Goal: Find specific page/section: Find specific page/section

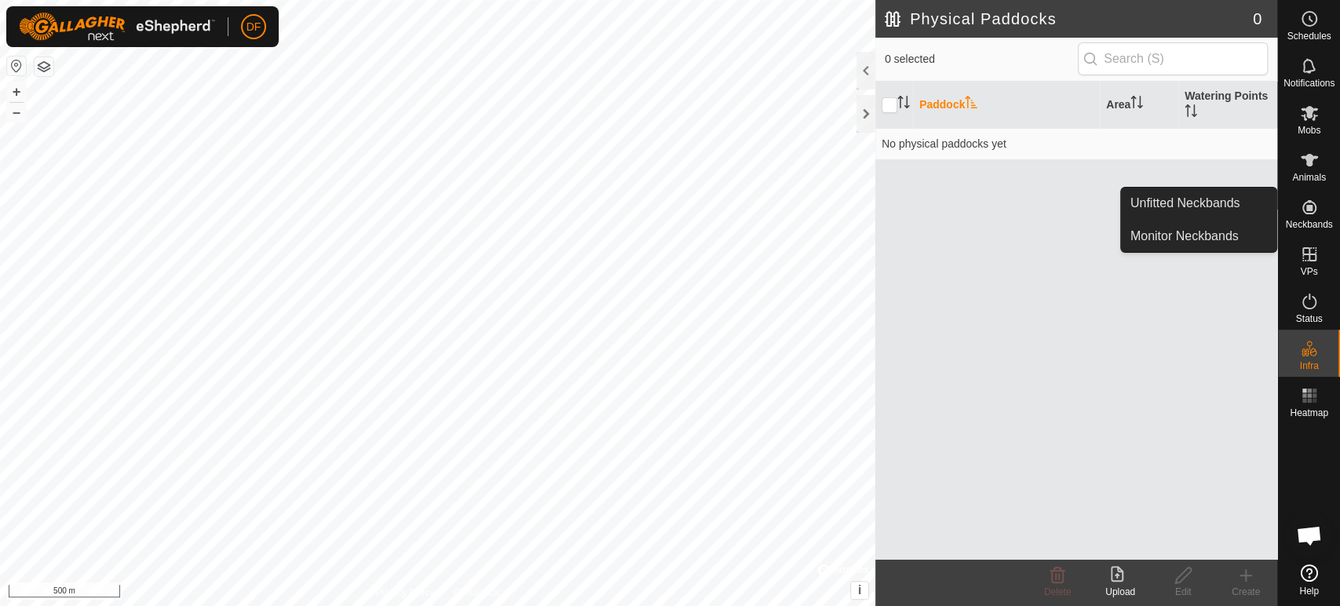
click at [1304, 210] on icon at bounding box center [1309, 207] width 19 height 19
click at [1228, 206] on link "Unfitted Neckbands" at bounding box center [1198, 203] width 155 height 31
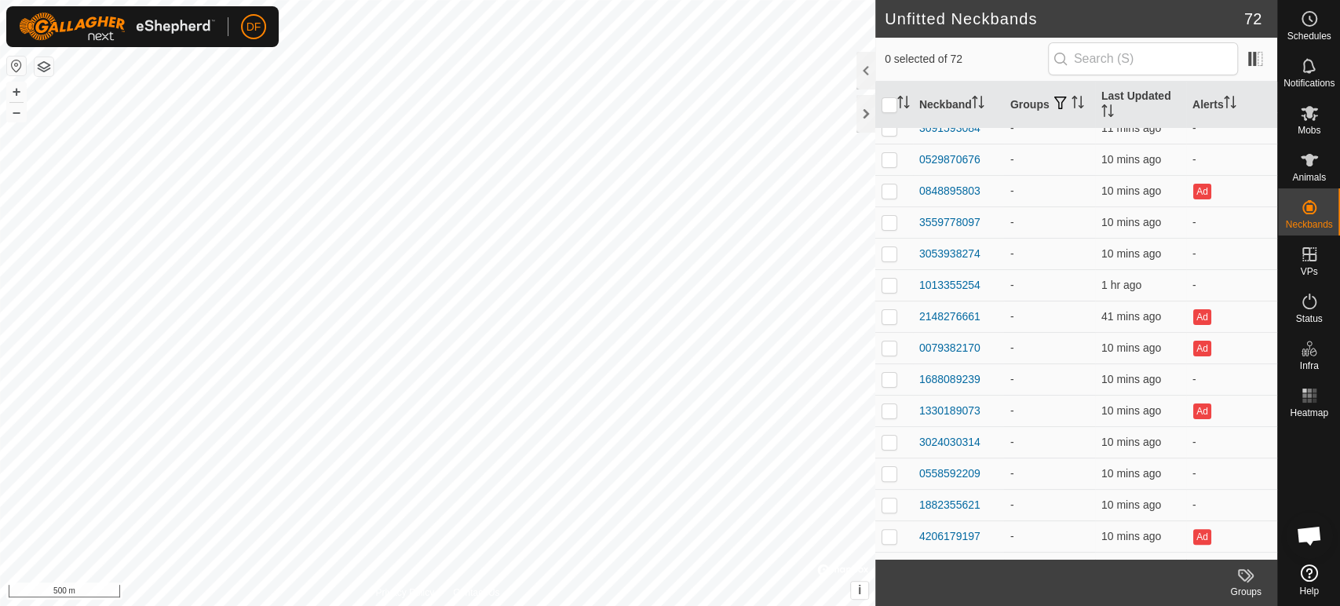
scroll to position [90, 0]
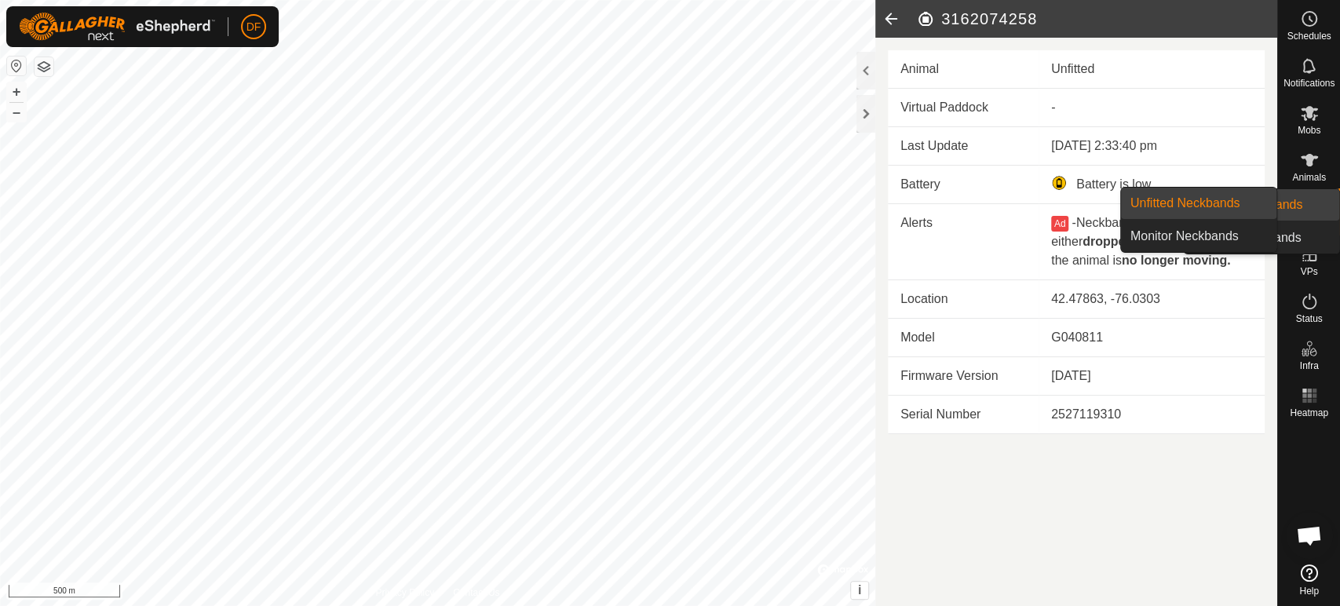
click at [1313, 200] on link "Unfitted Neckbands" at bounding box center [1261, 204] width 155 height 31
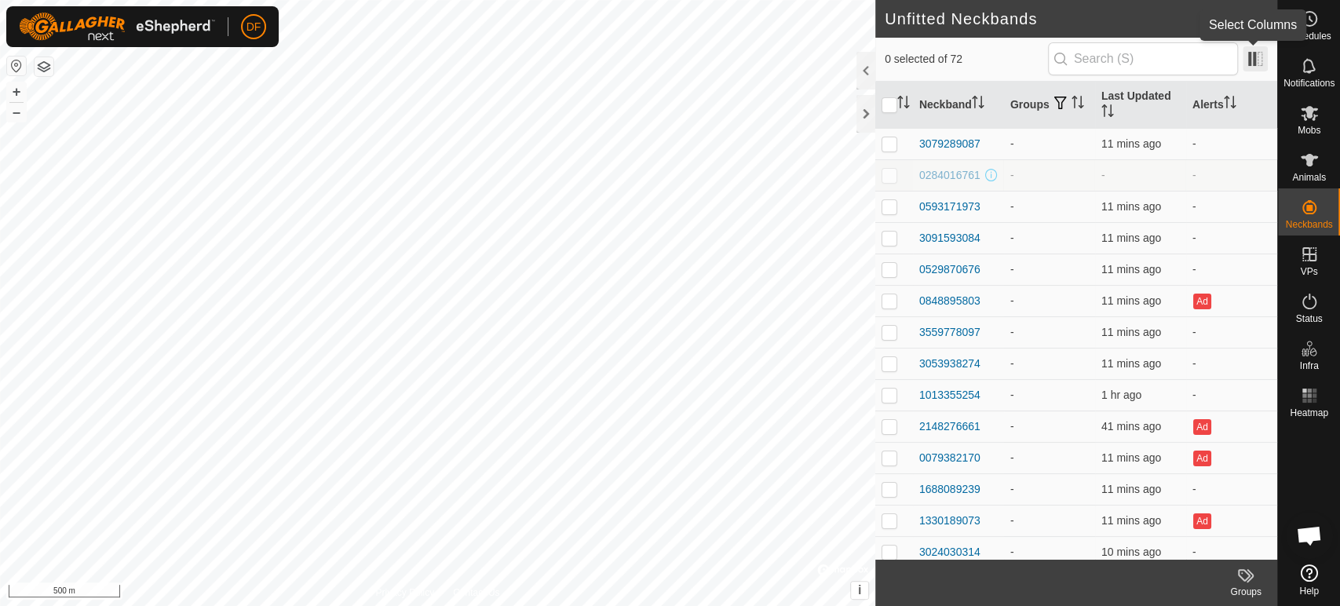
click at [1257, 57] on span at bounding box center [1255, 58] width 25 height 25
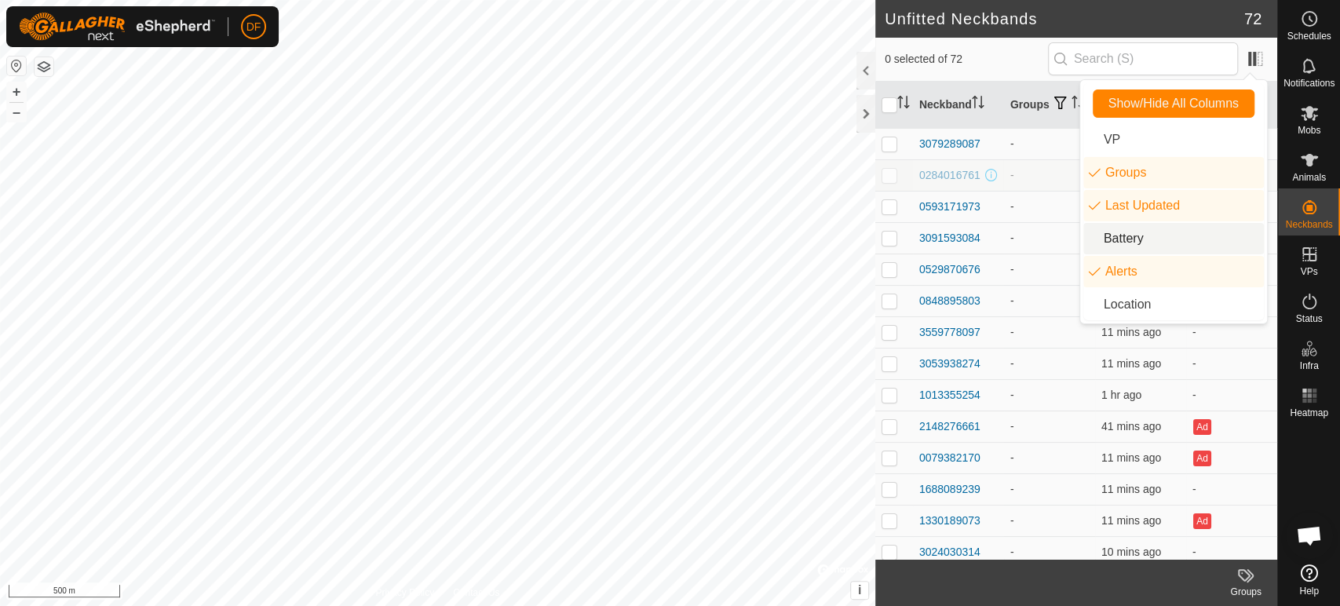
click at [1146, 244] on li "Battery" at bounding box center [1173, 238] width 181 height 31
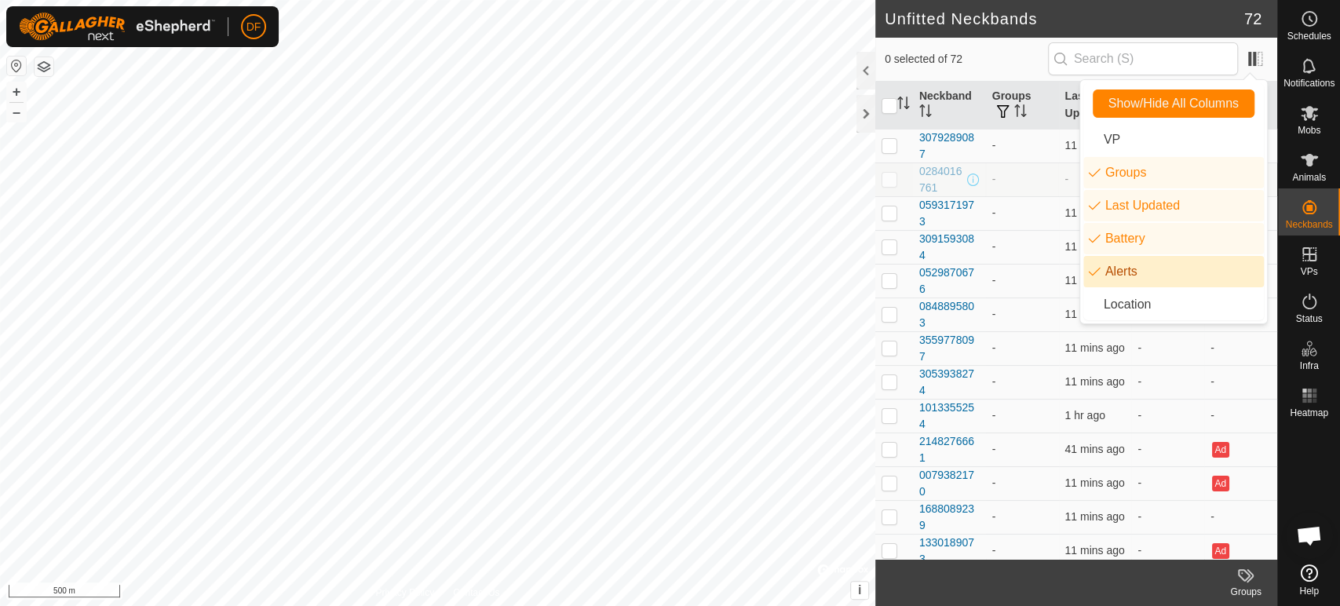
click at [1135, 269] on li "Alerts" at bounding box center [1173, 271] width 181 height 31
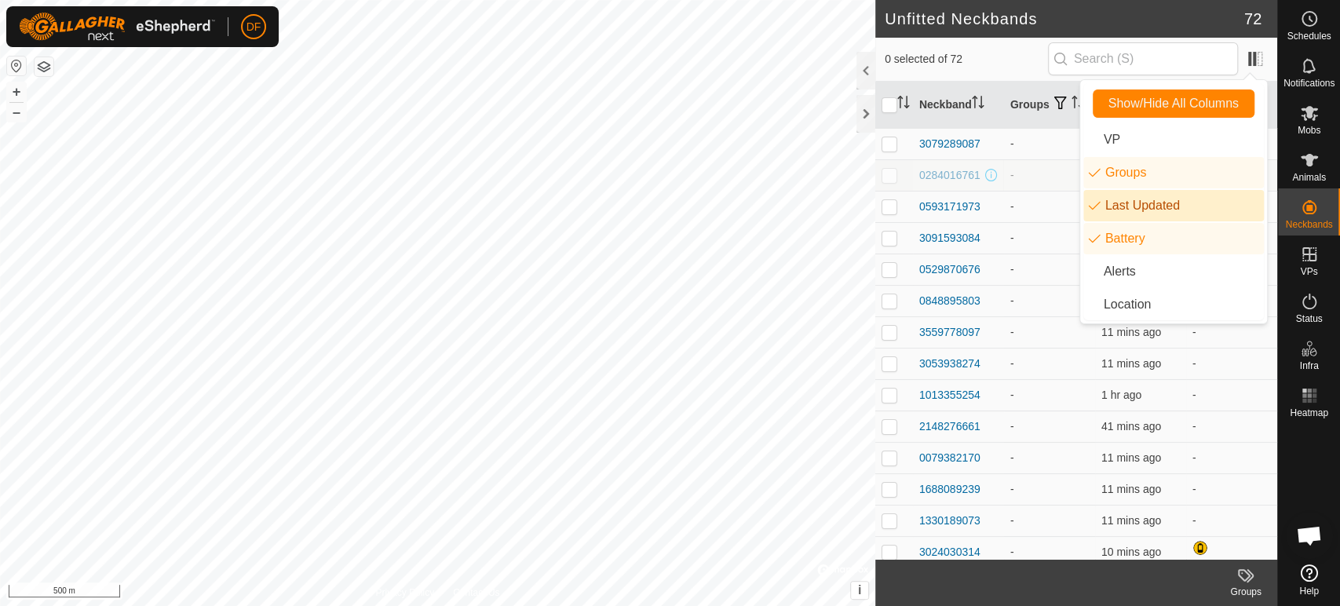
click at [1144, 205] on li "Last Updated" at bounding box center [1173, 205] width 181 height 31
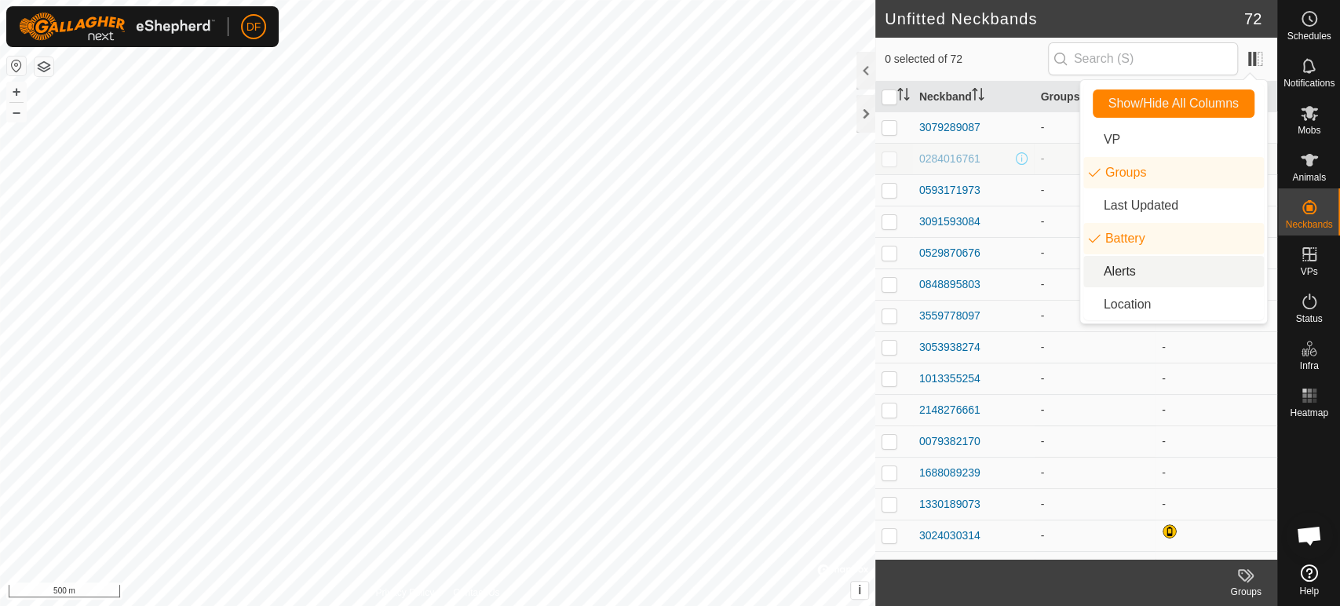
click at [1058, 408] on td "-" at bounding box center [1096, 409] width 122 height 31
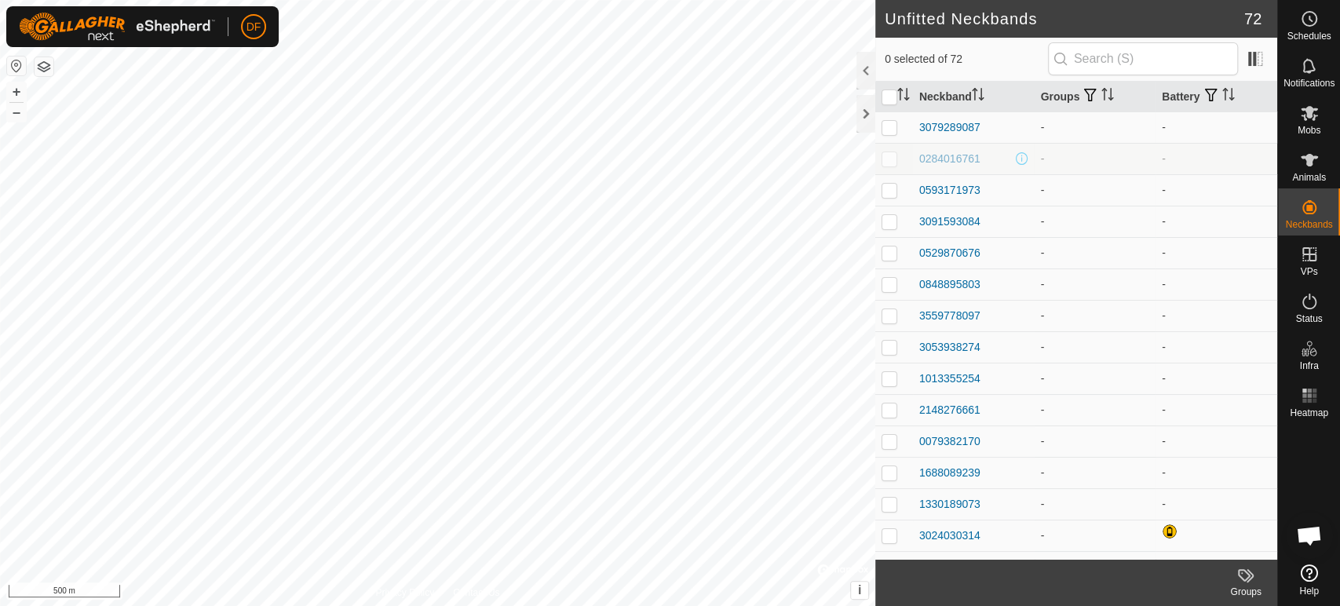
drag, startPoint x: 1276, startPoint y: 142, endPoint x: 1273, endPoint y: 115, distance: 27.7
click at [1273, 115] on div "Schedules Notifications Mobs Animals Neckbands VPs Status Infra Heatmap Help Un…" at bounding box center [670, 303] width 1340 height 606
click at [19, 93] on button "+" at bounding box center [16, 91] width 19 height 19
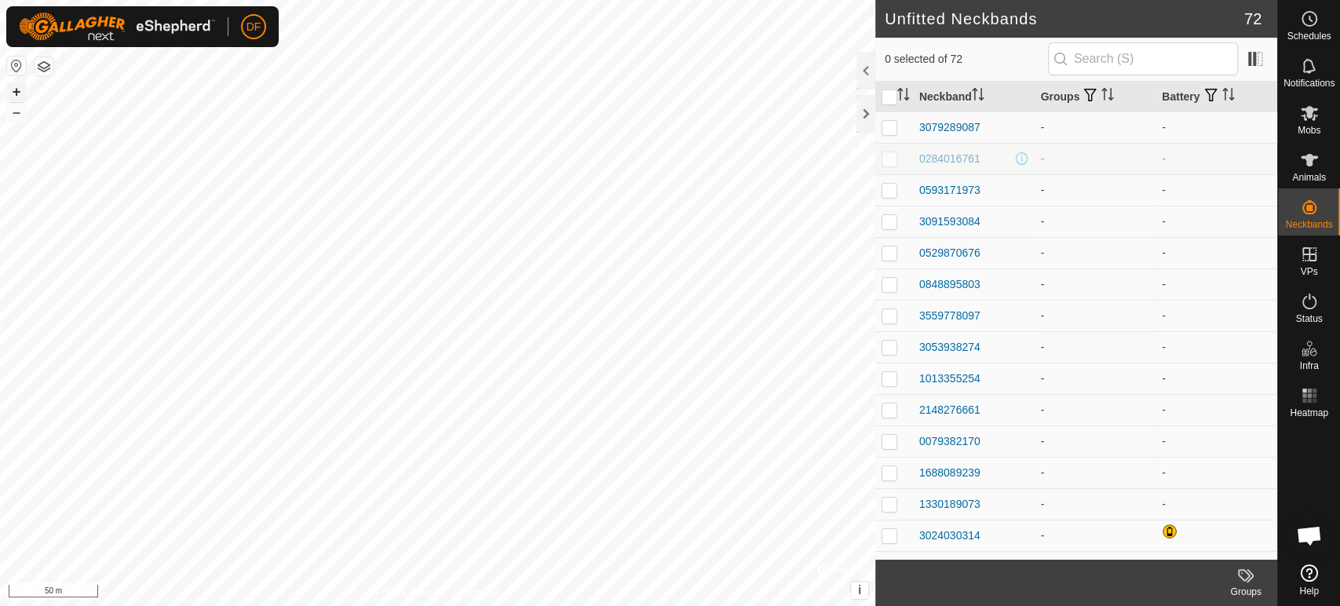
click at [18, 96] on button "+" at bounding box center [16, 91] width 19 height 19
checkbox input "true"
click at [872, 108] on div at bounding box center [866, 114] width 19 height 38
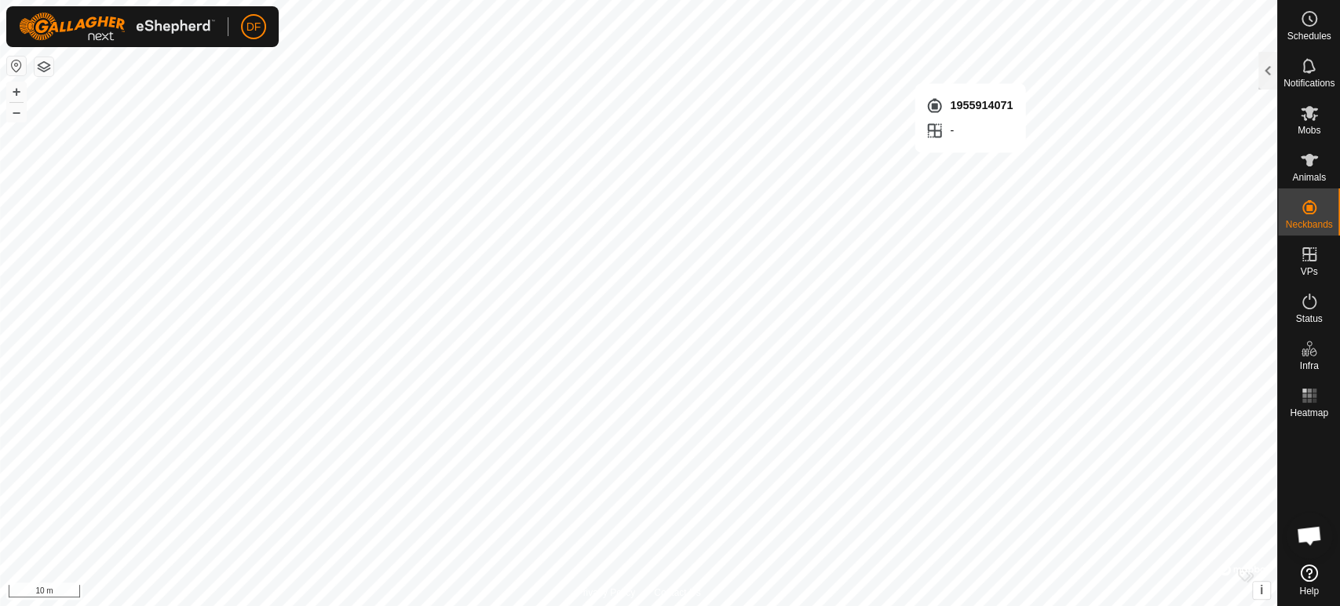
checkbox input "true"
checkbox input "false"
